Goal: Transaction & Acquisition: Purchase product/service

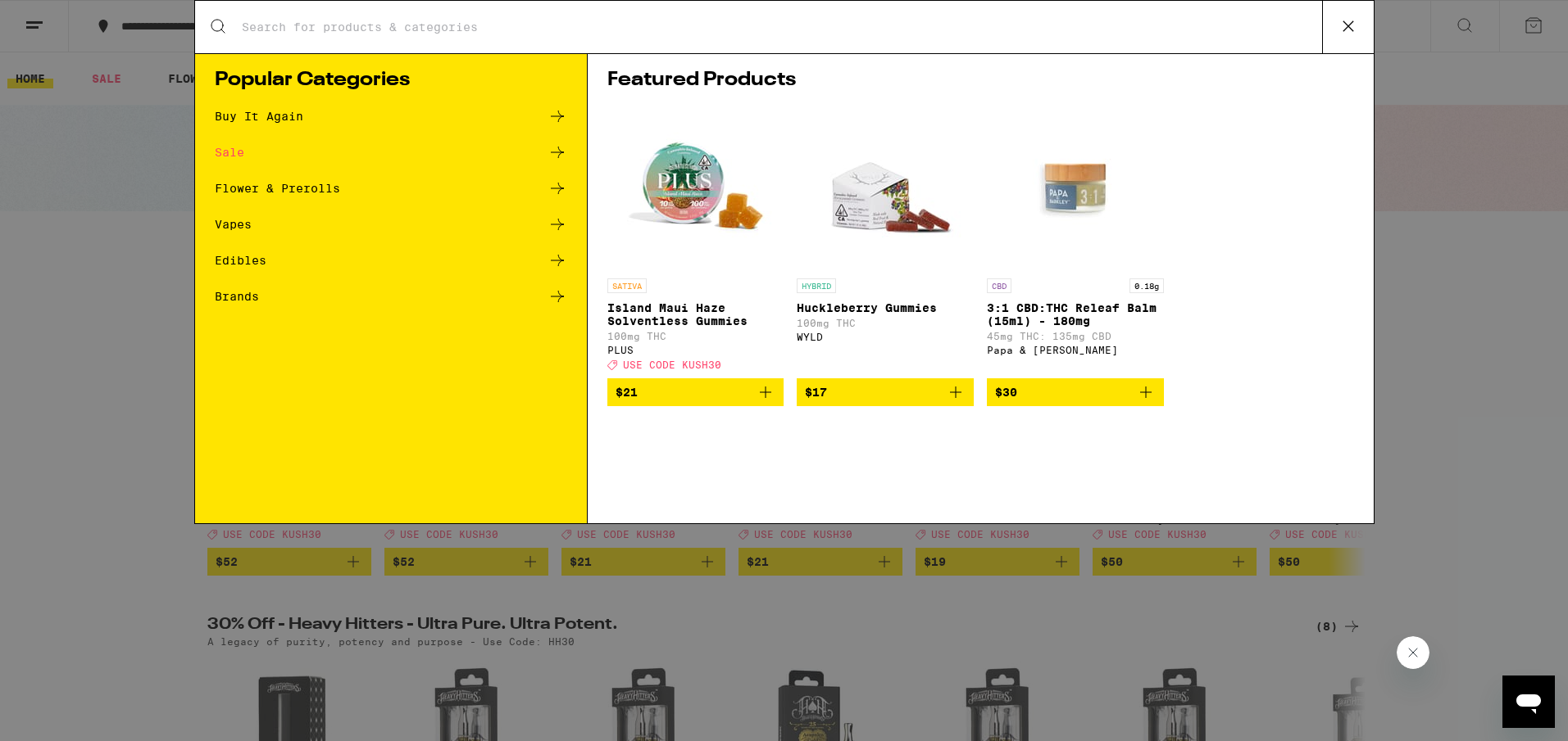
click at [676, 27] on input "Search for Products" at bounding box center [781, 27] width 1081 height 15
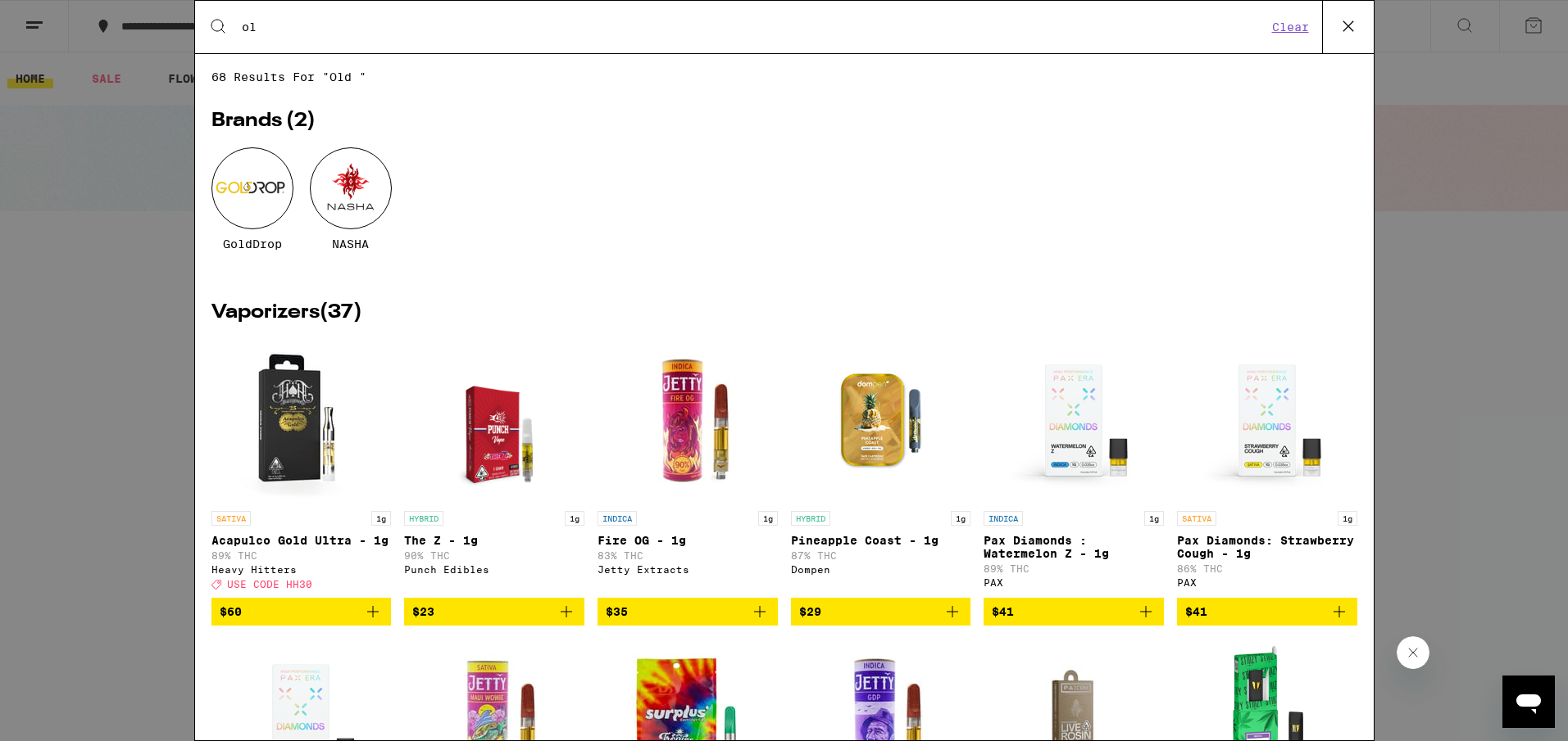
type input "o"
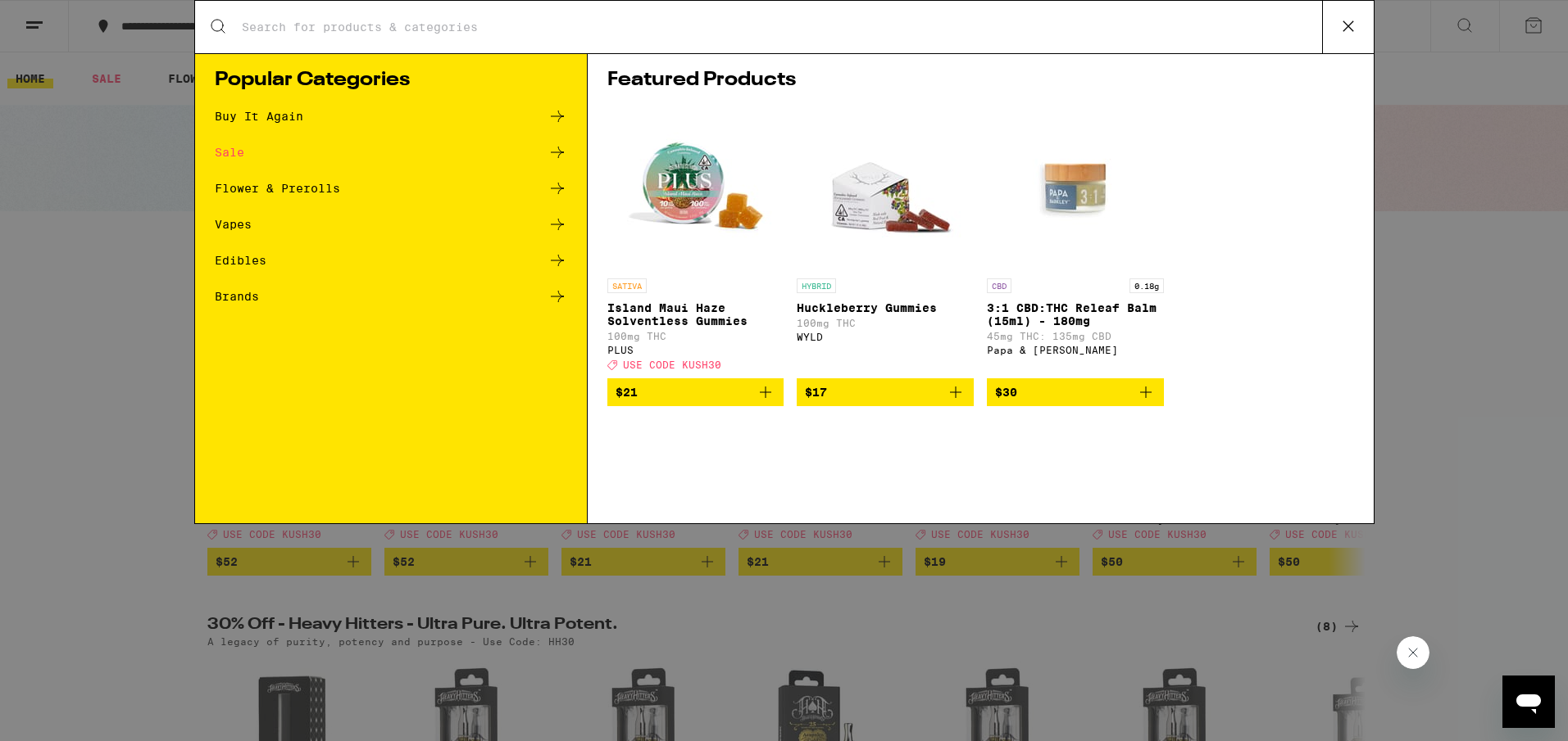
click at [168, 457] on div "Search for Products Popular Categories Buy It Again Sale Flower & Prerolls Vape…" at bounding box center [784, 370] width 1568 height 741
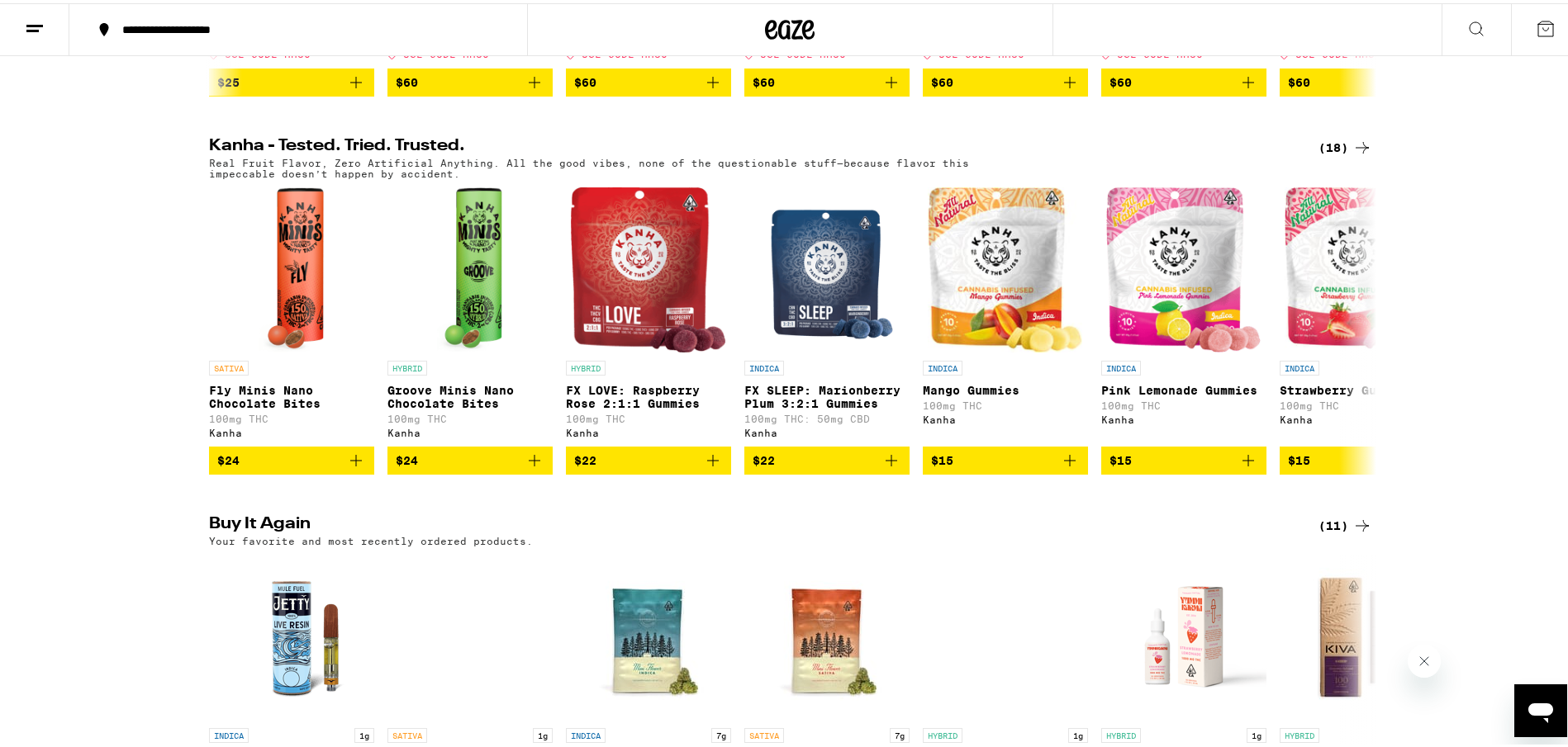
scroll to position [1213, 0]
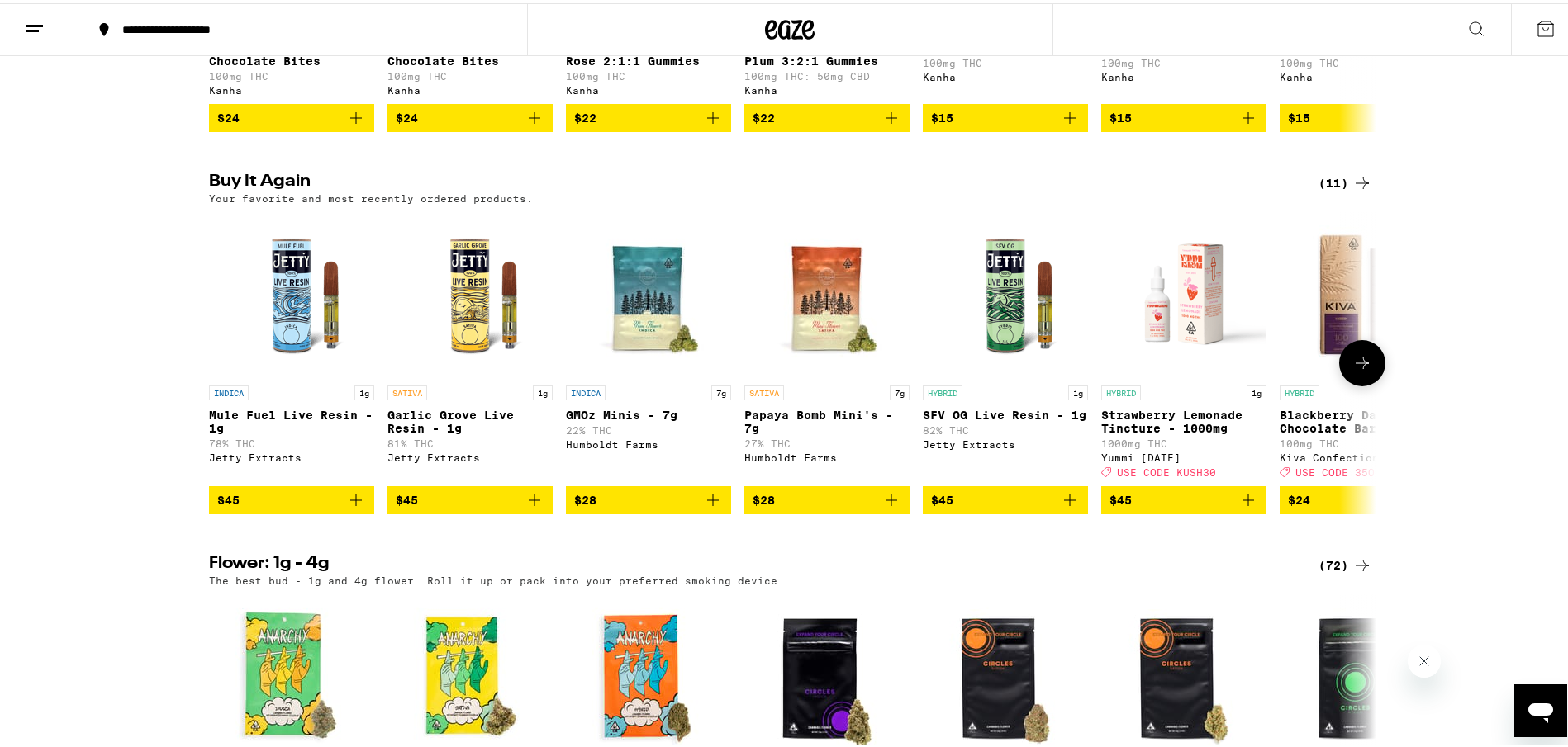
click at [887, 507] on icon "Add to bag" at bounding box center [891, 496] width 20 height 20
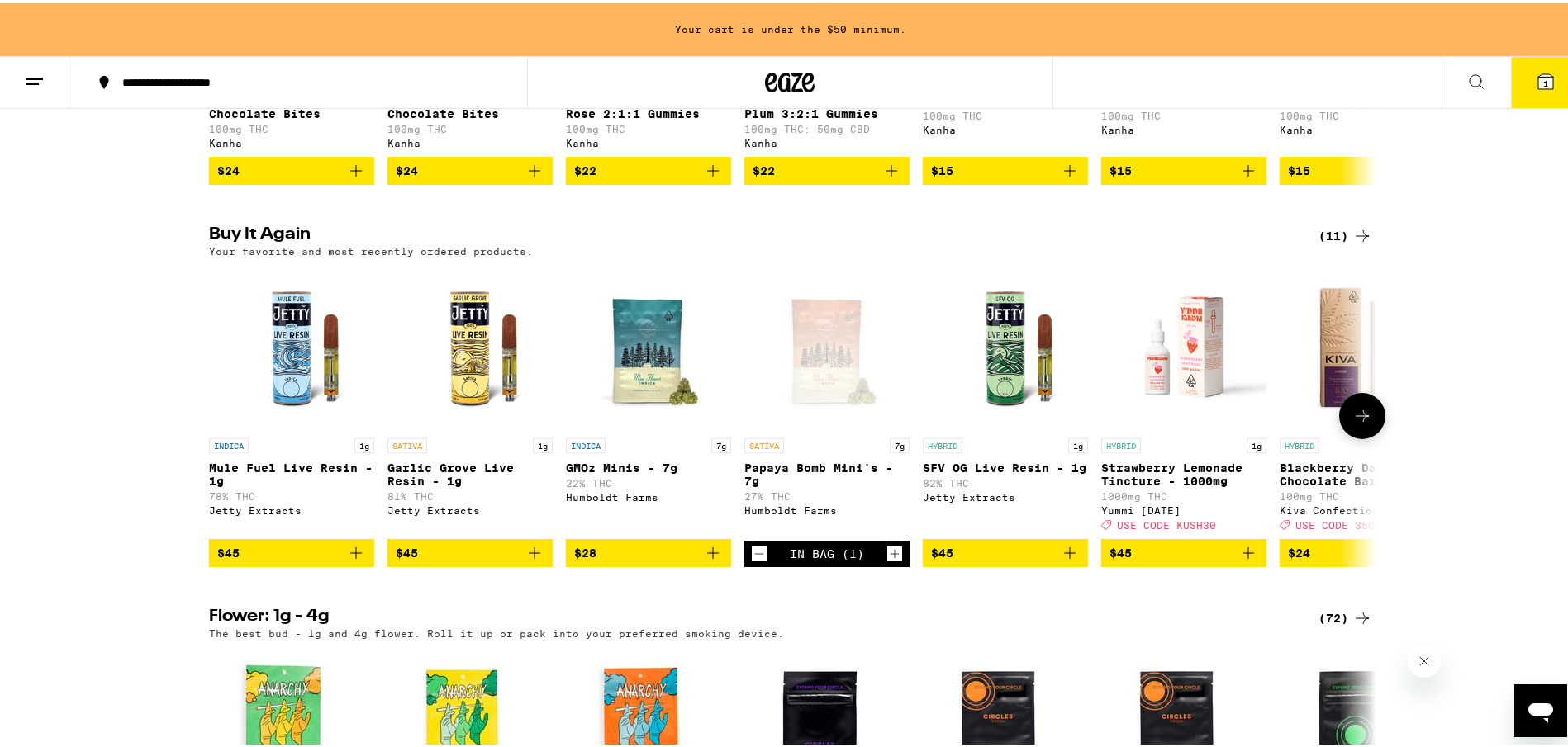
scroll to position [1265, 0]
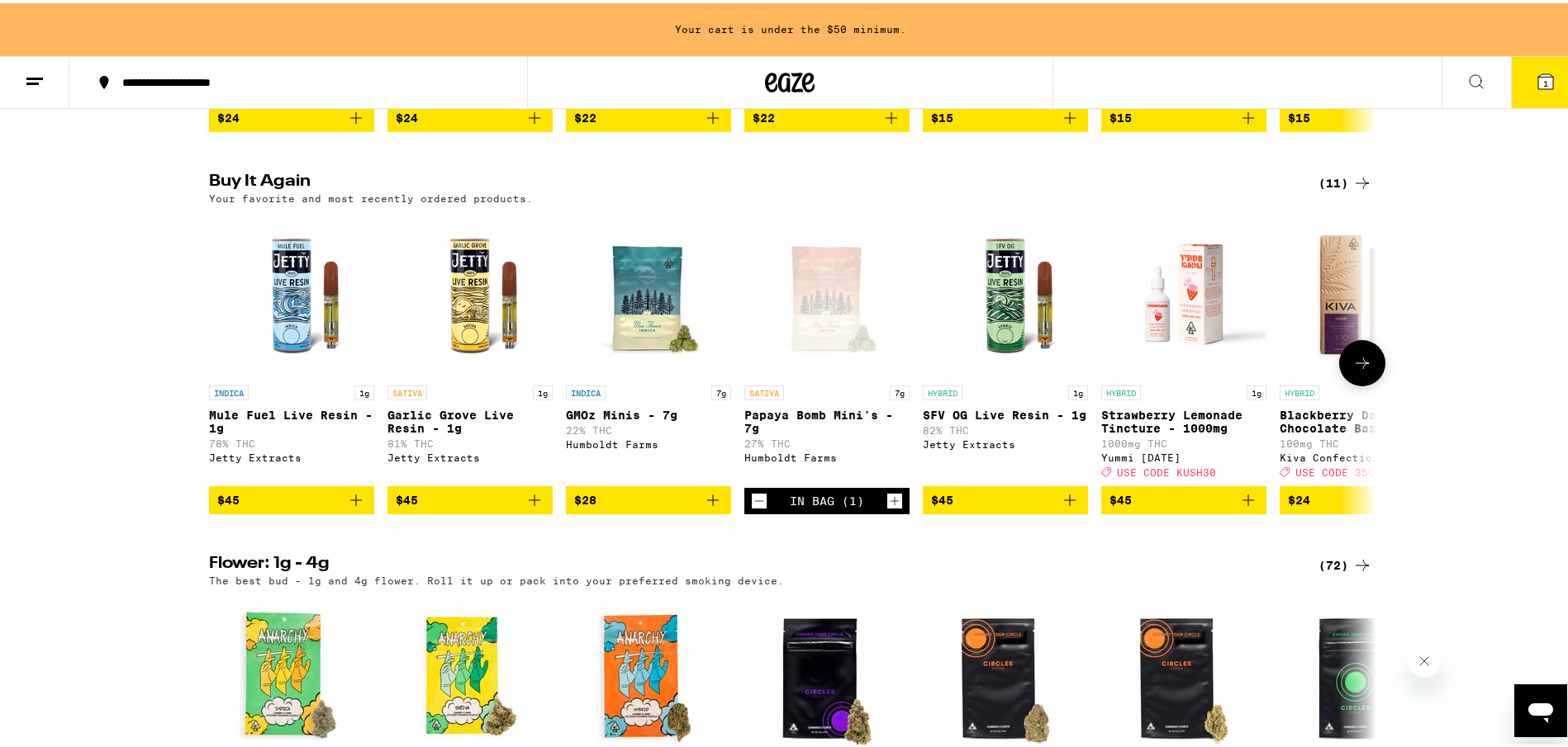
click at [891, 508] on icon "Increment" at bounding box center [895, 497] width 15 height 20
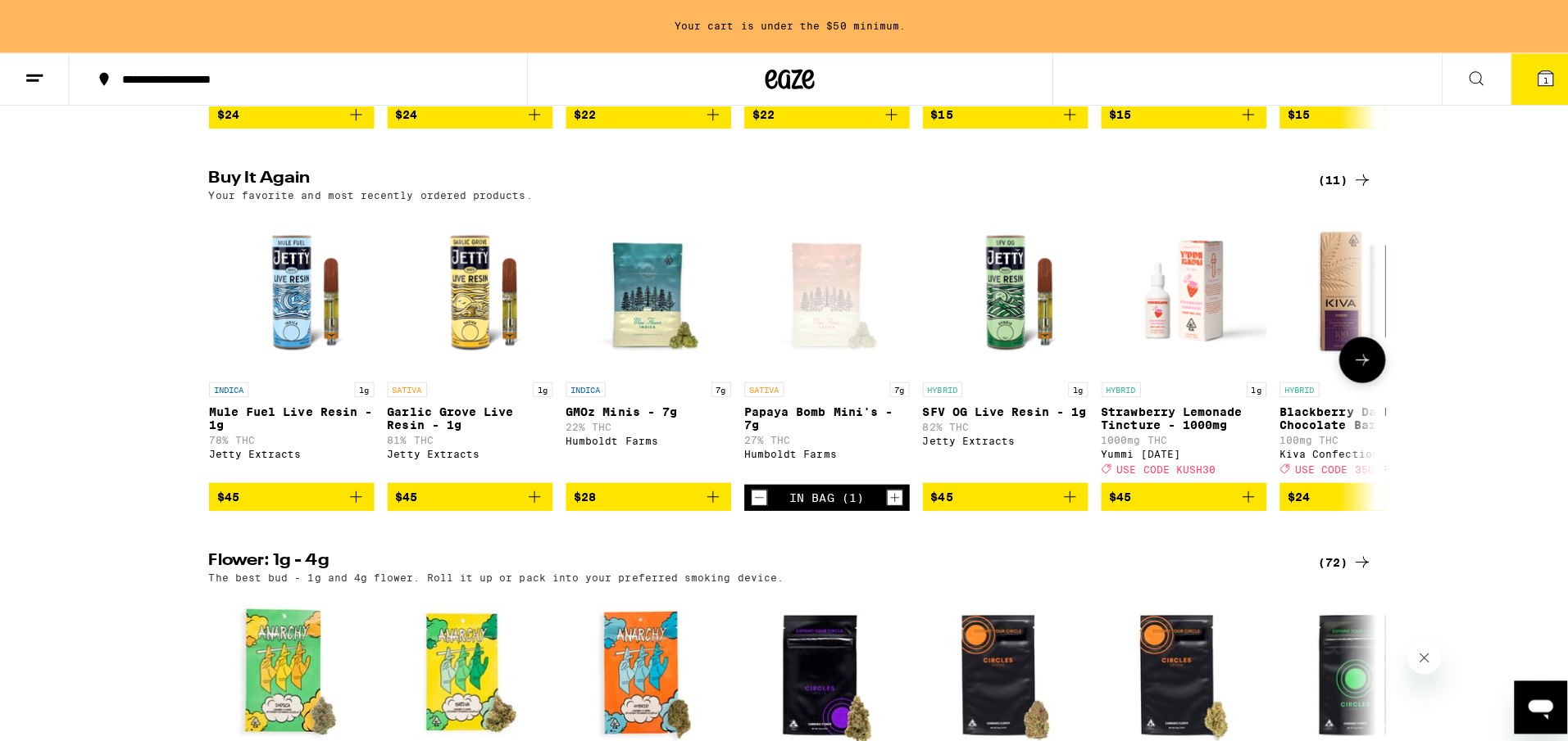
scroll to position [1203, 0]
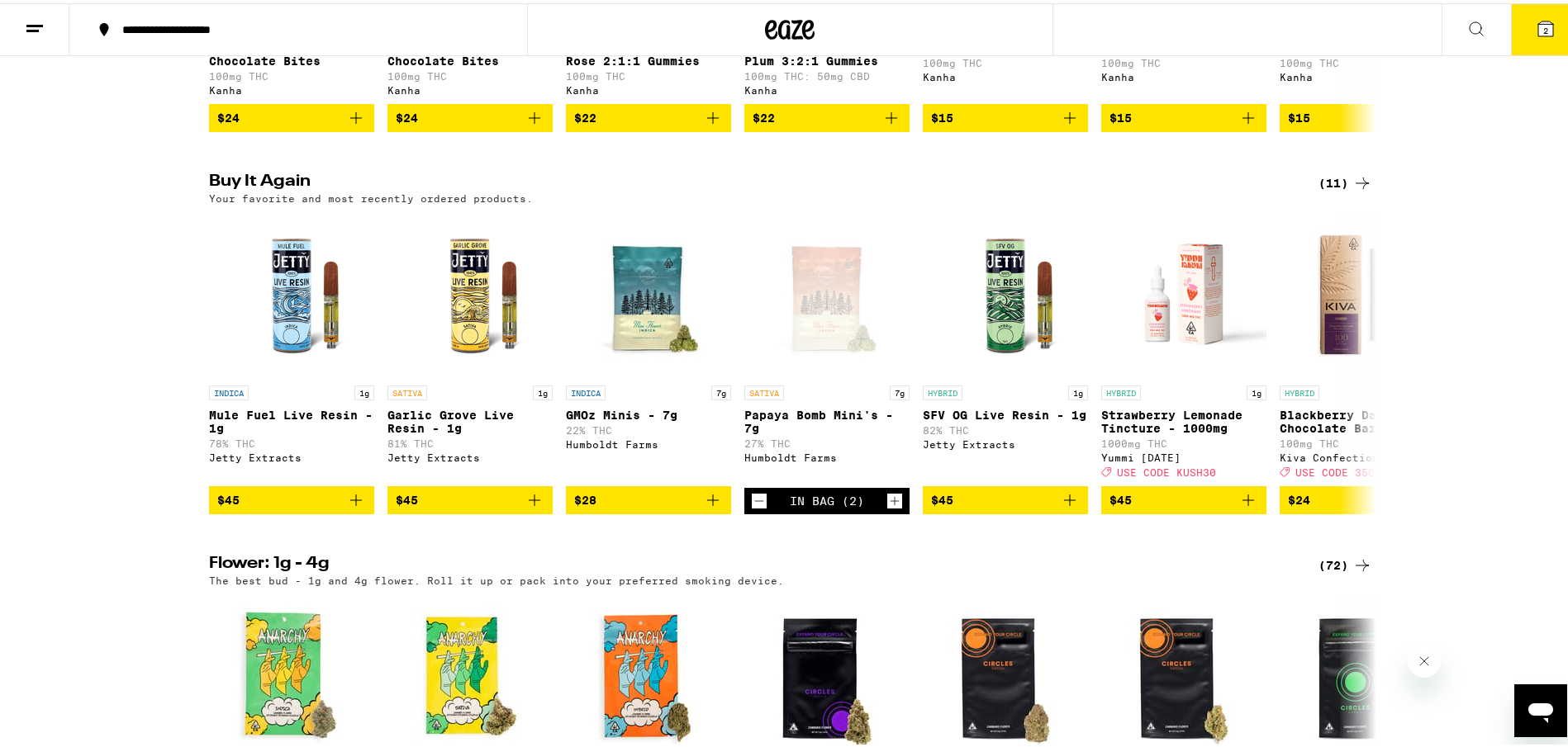
click at [1521, 7] on button "2" at bounding box center [1545, 27] width 70 height 51
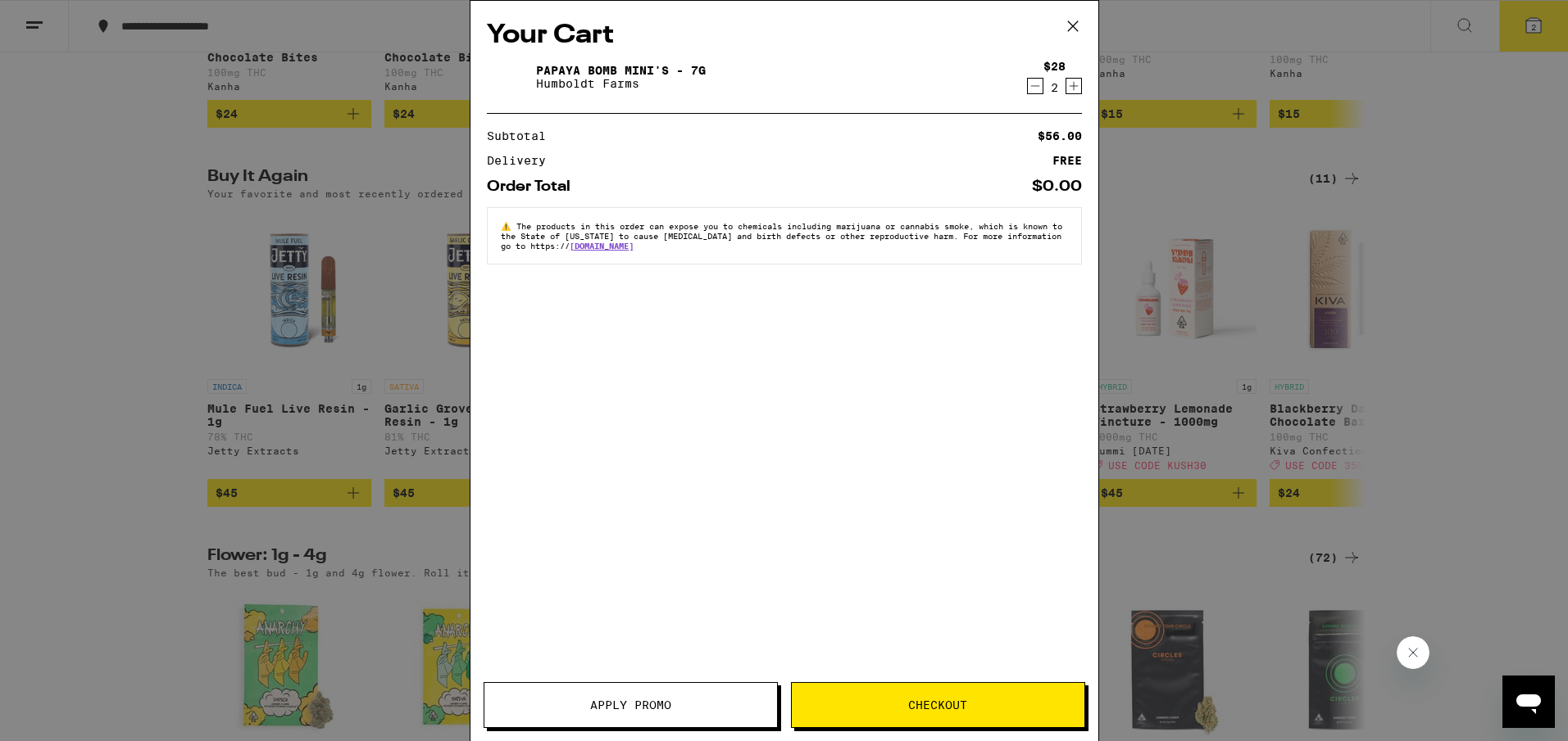
click at [976, 702] on span "Checkout" at bounding box center [937, 705] width 292 height 11
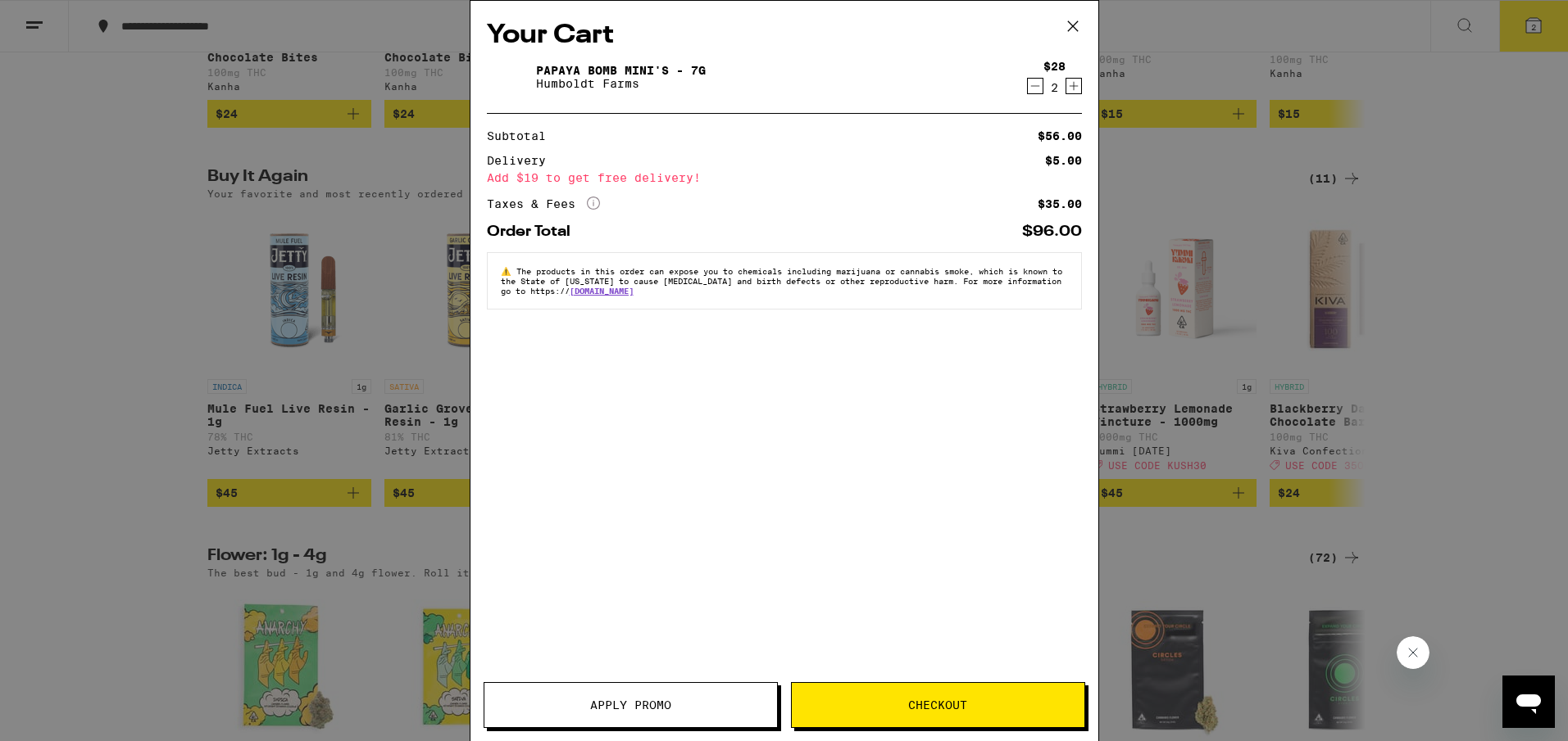
click at [1078, 23] on icon at bounding box center [1072, 26] width 25 height 25
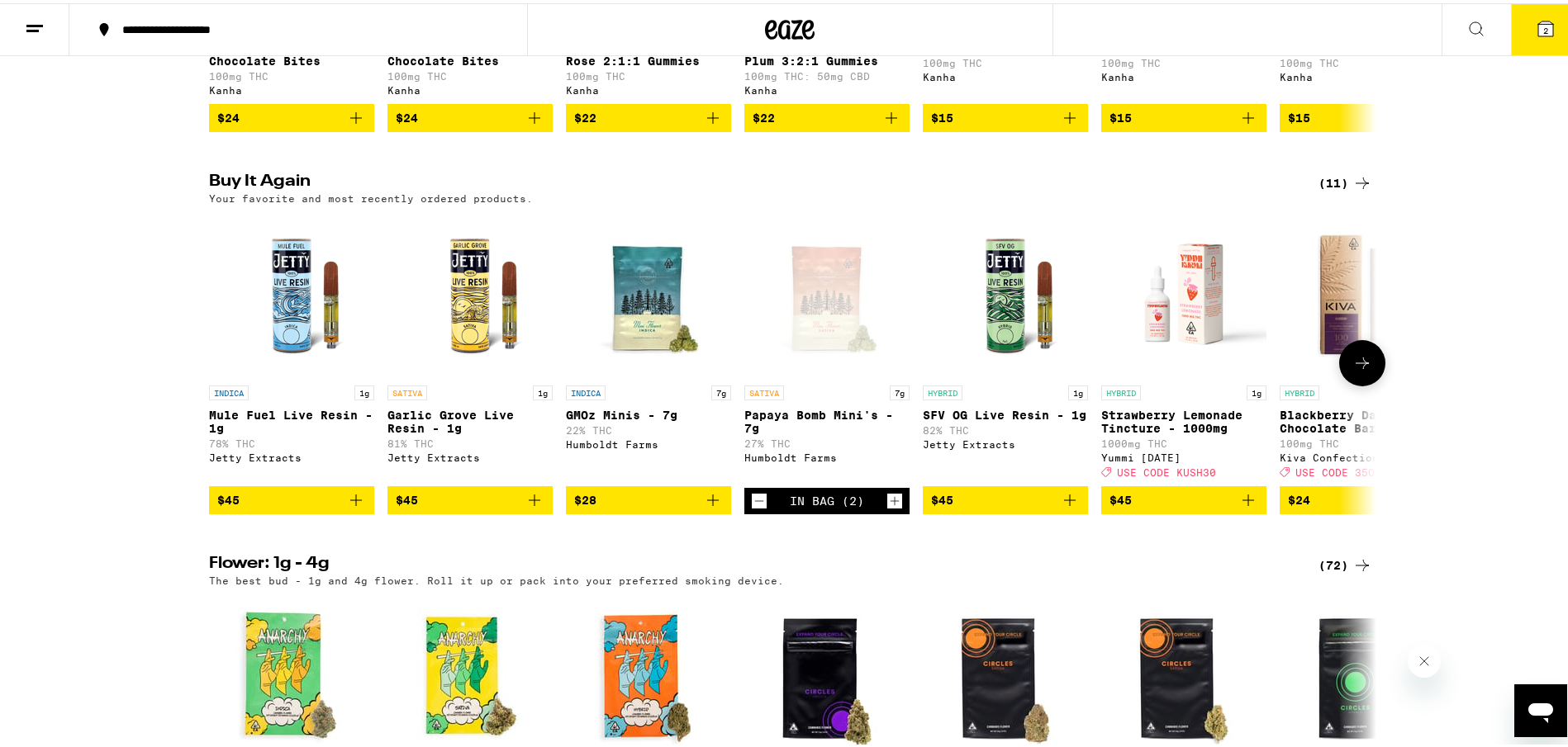
click at [709, 503] on icon "Add to bag" at bounding box center [713, 497] width 11 height 11
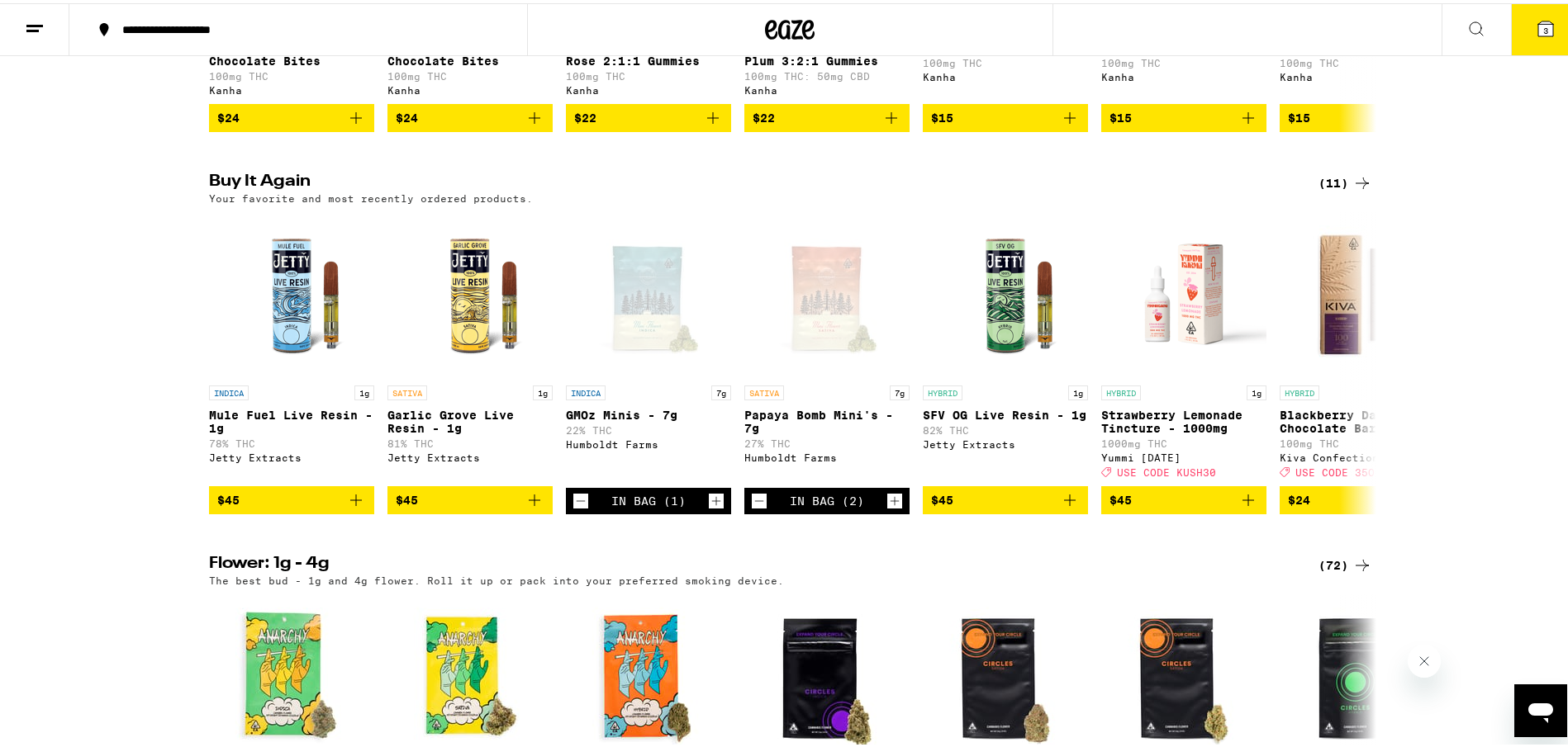
click at [1543, 24] on button "3" at bounding box center [1545, 27] width 70 height 51
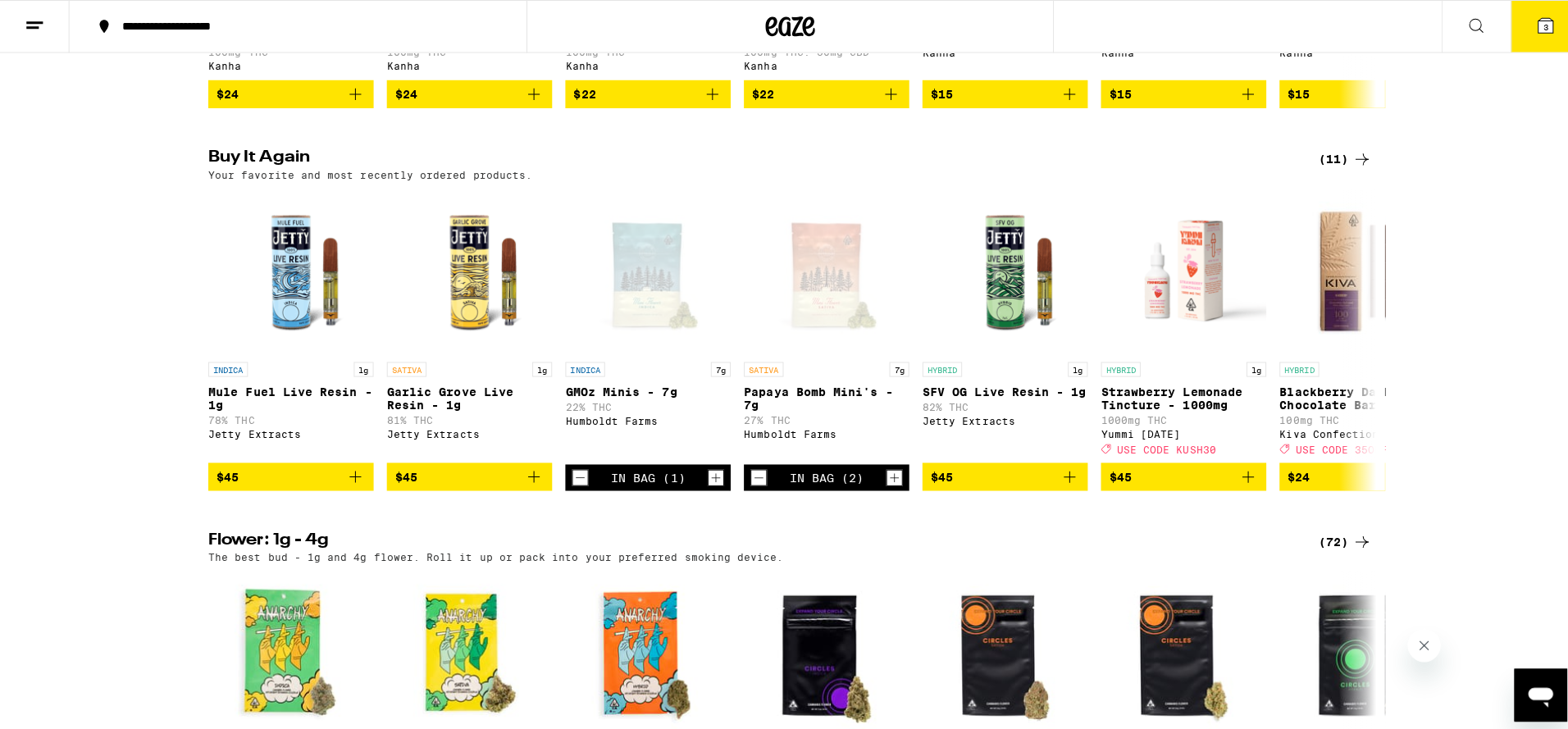
scroll to position [691, 0]
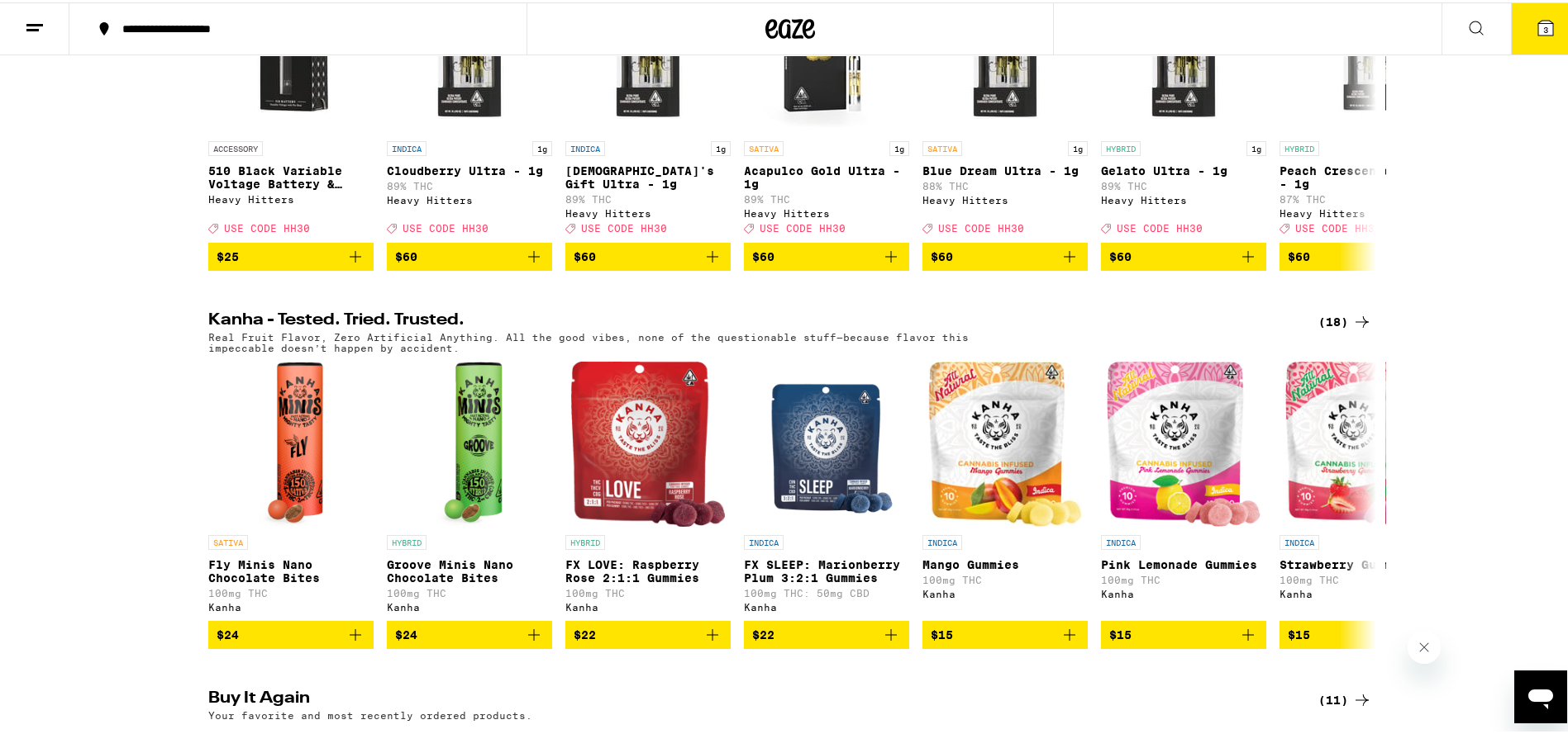
click at [1544, 36] on button "3" at bounding box center [1545, 27] width 70 height 51
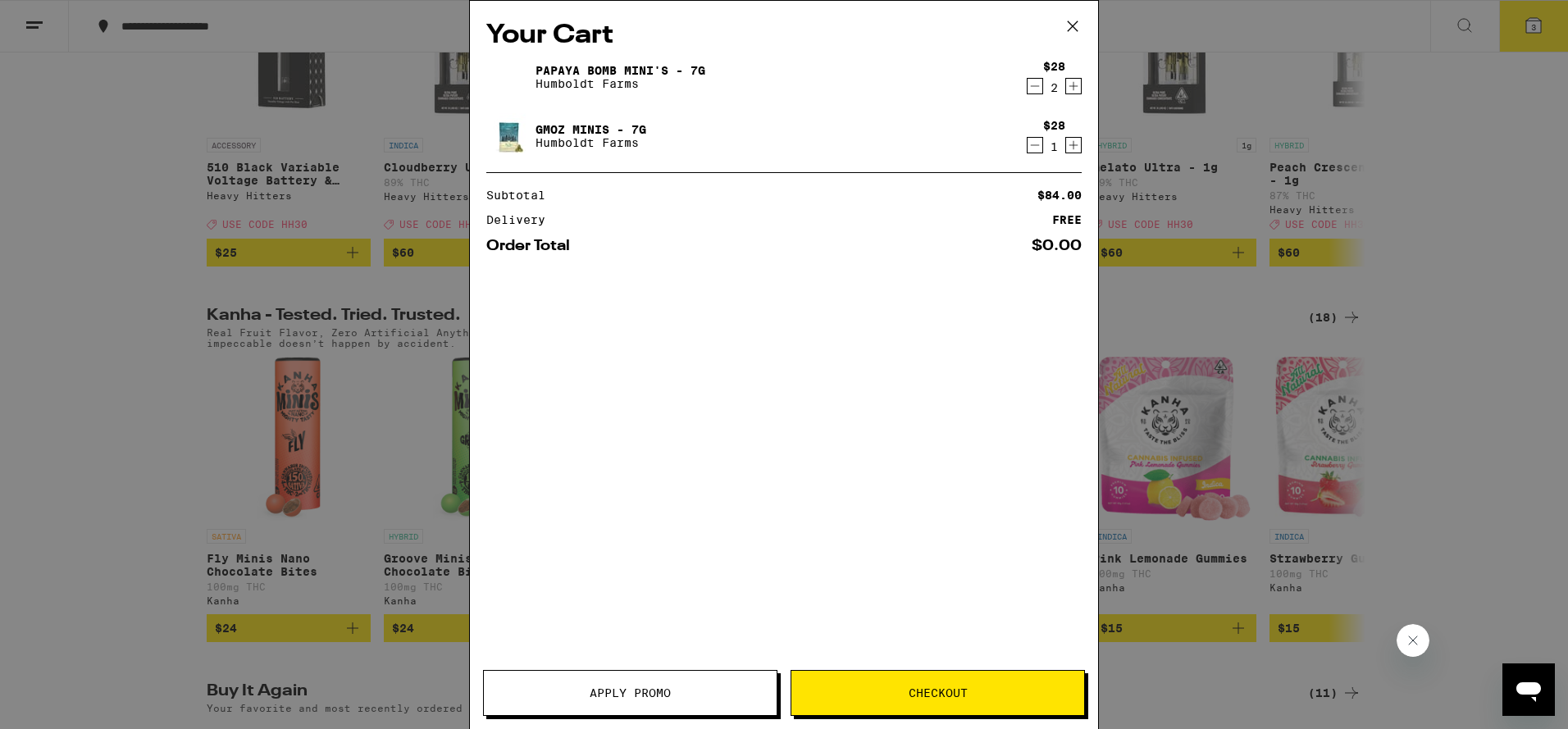
click at [904, 680] on button "Checkout" at bounding box center [937, 693] width 294 height 46
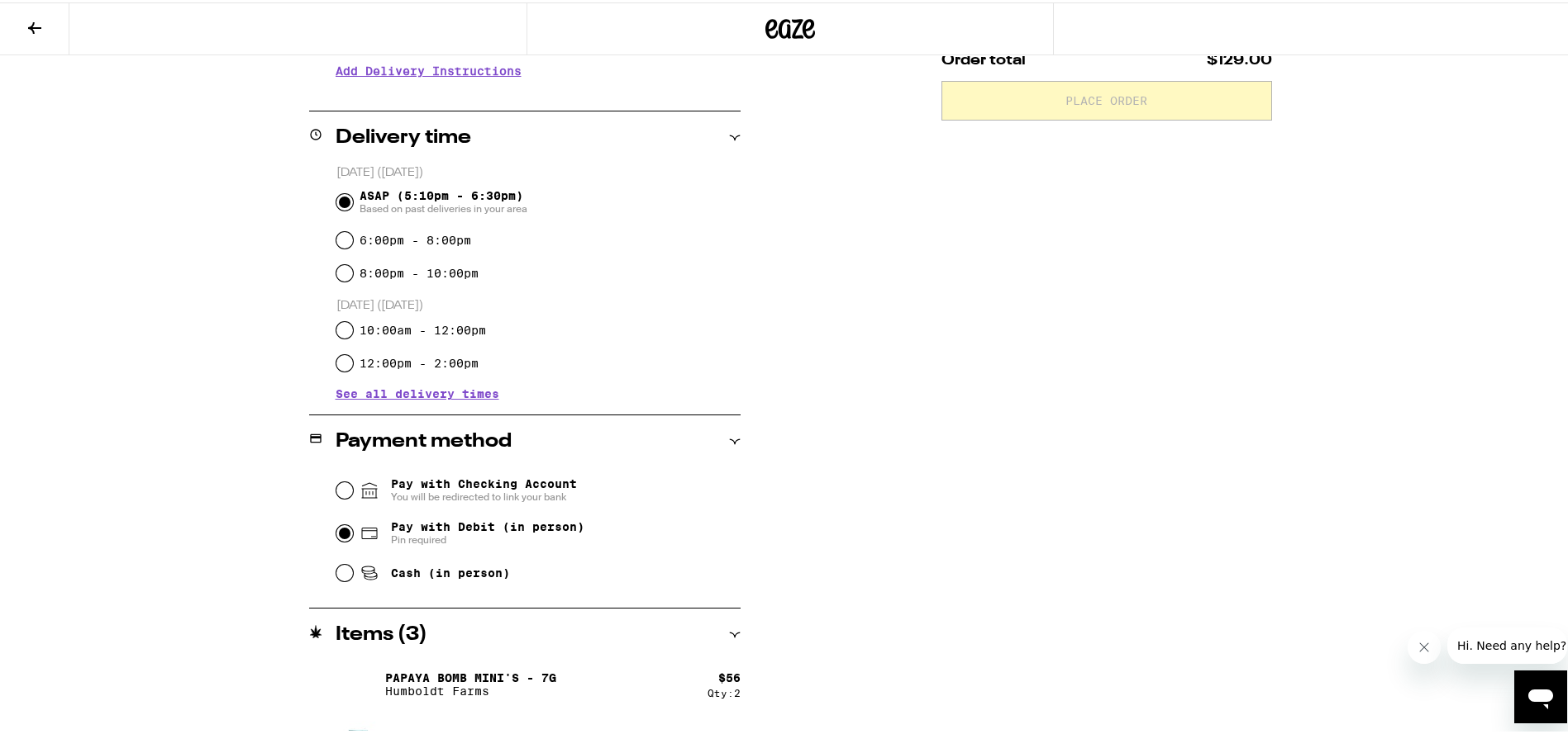
click at [340, 528] on input "Pay with Debit (in person) Pin required" at bounding box center [344, 530] width 16 height 16
radio input "true"
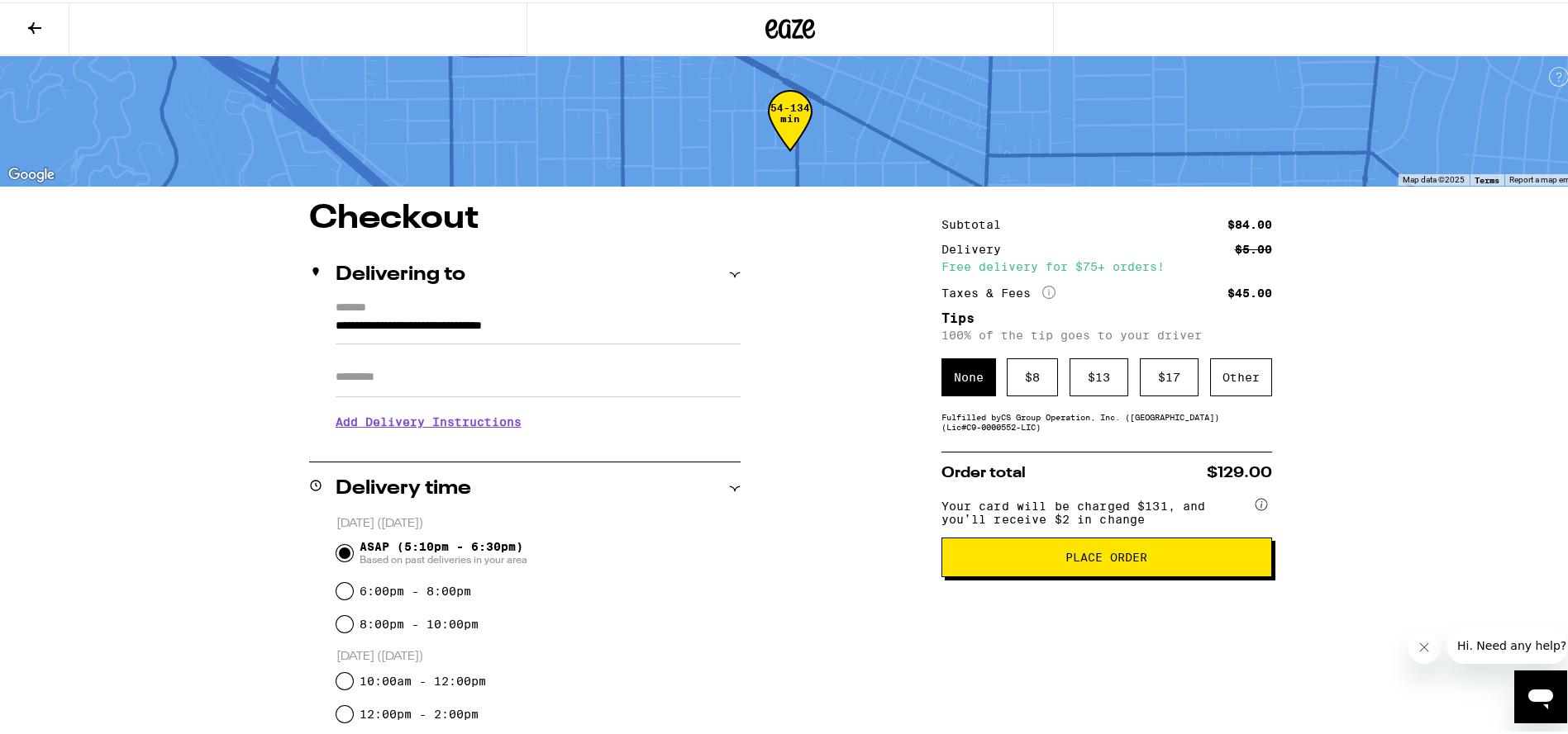
click at [1040, 561] on span "Place Order" at bounding box center [1106, 555] width 302 height 11
